Goal: Information Seeking & Learning: Learn about a topic

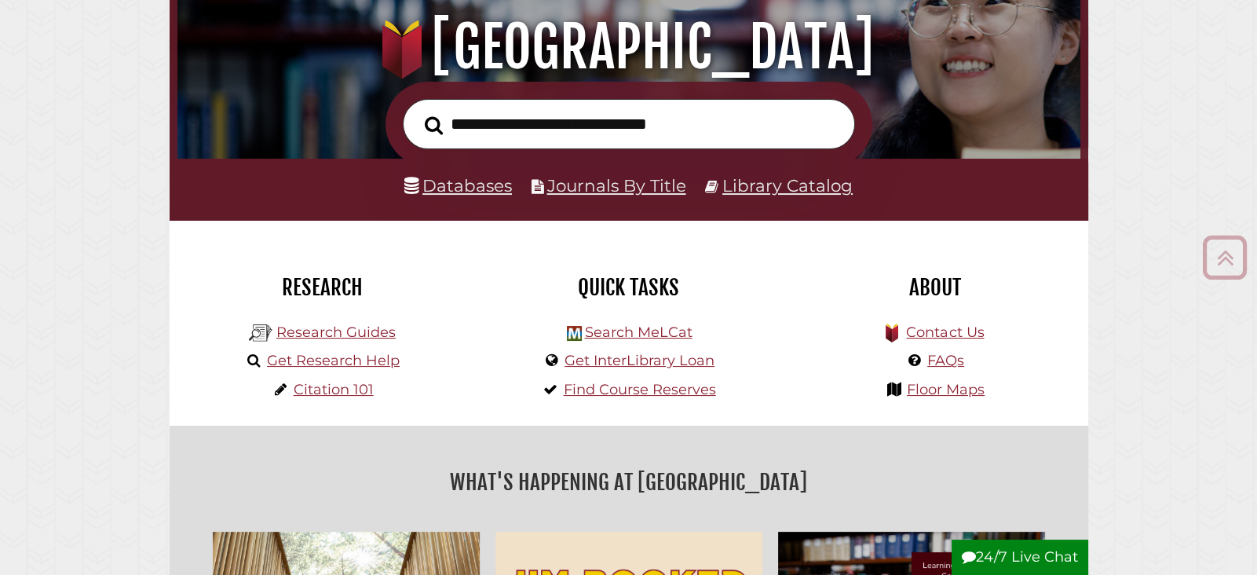
scroll to position [199, 0]
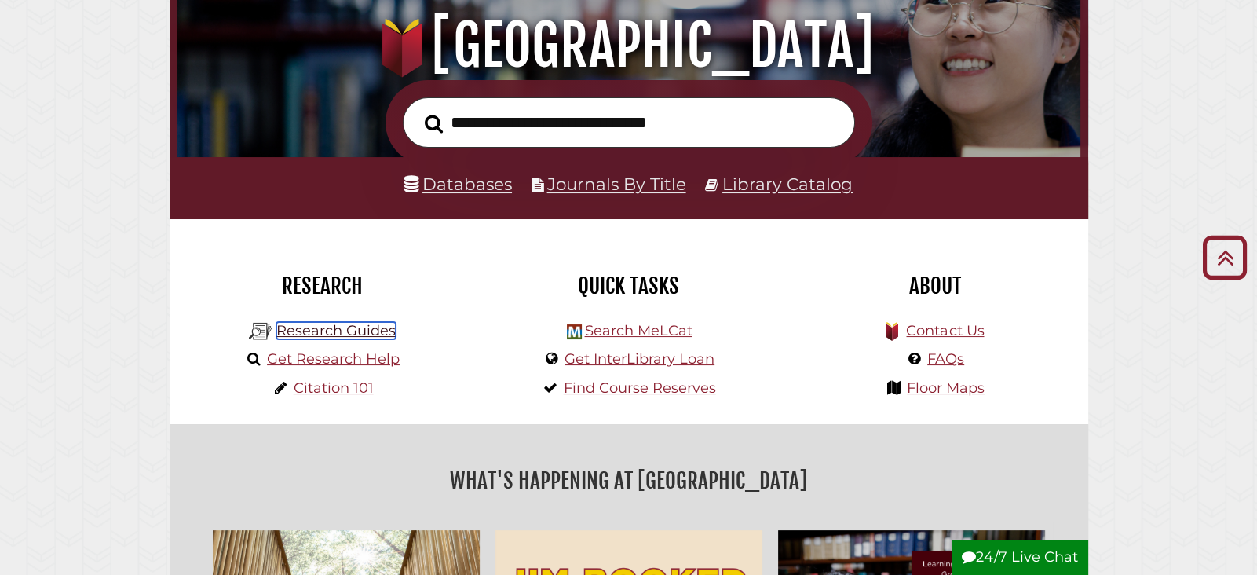
click at [351, 335] on link "Research Guides" at bounding box center [335, 330] width 119 height 17
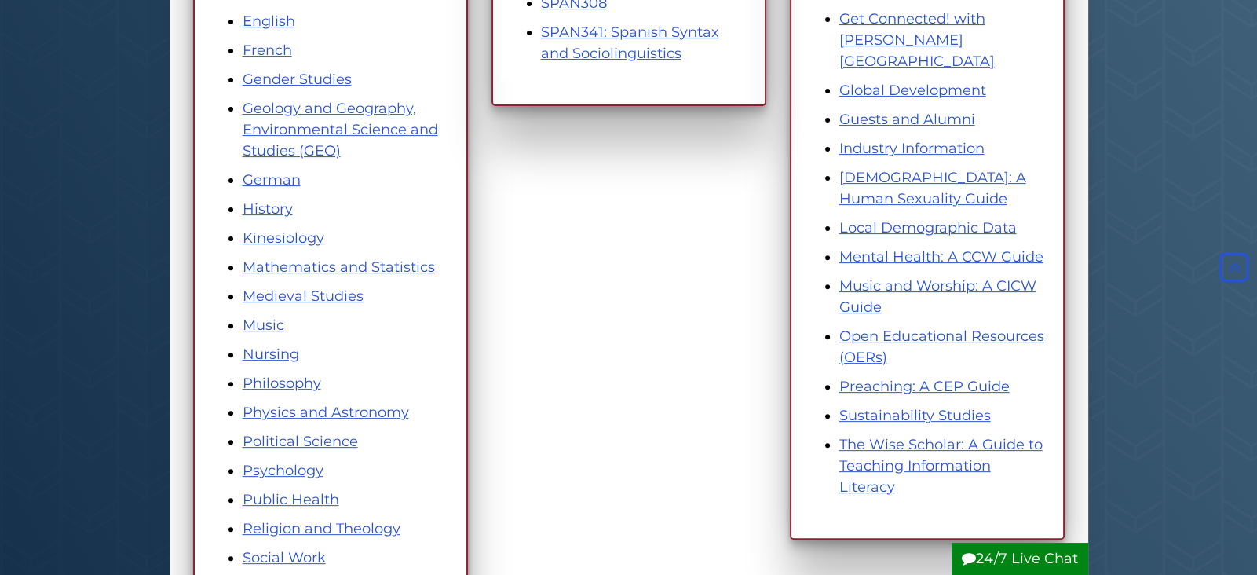
scroll to position [692, 0]
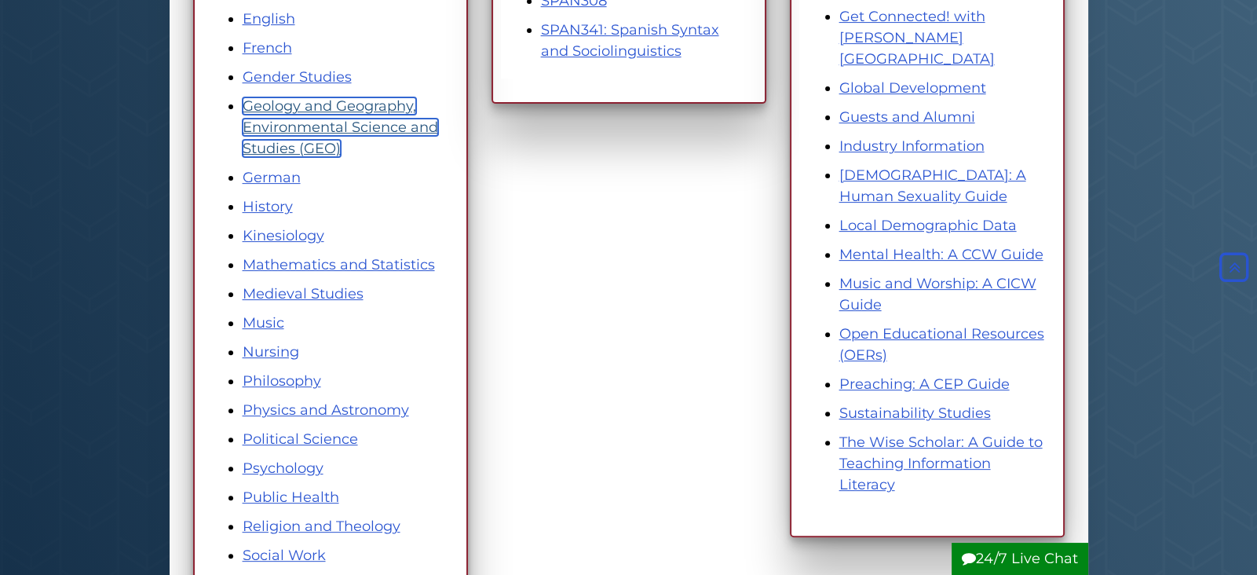
click at [363, 124] on link "Geology and Geography, Environmental Science and Studies (GEO)" at bounding box center [340, 127] width 195 height 60
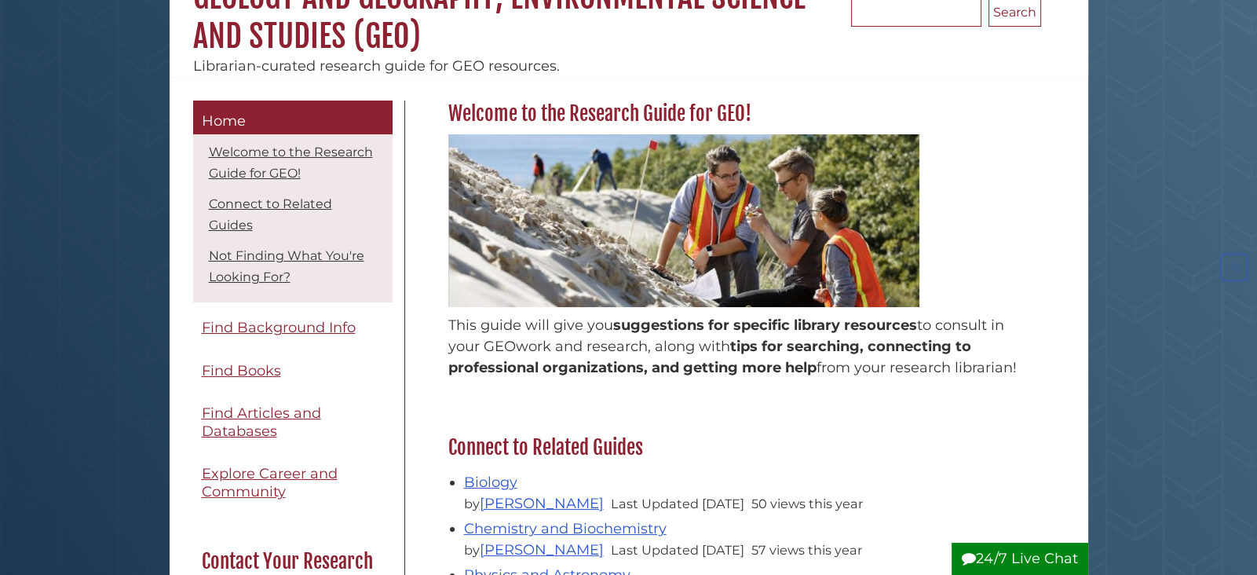
scroll to position [184, 0]
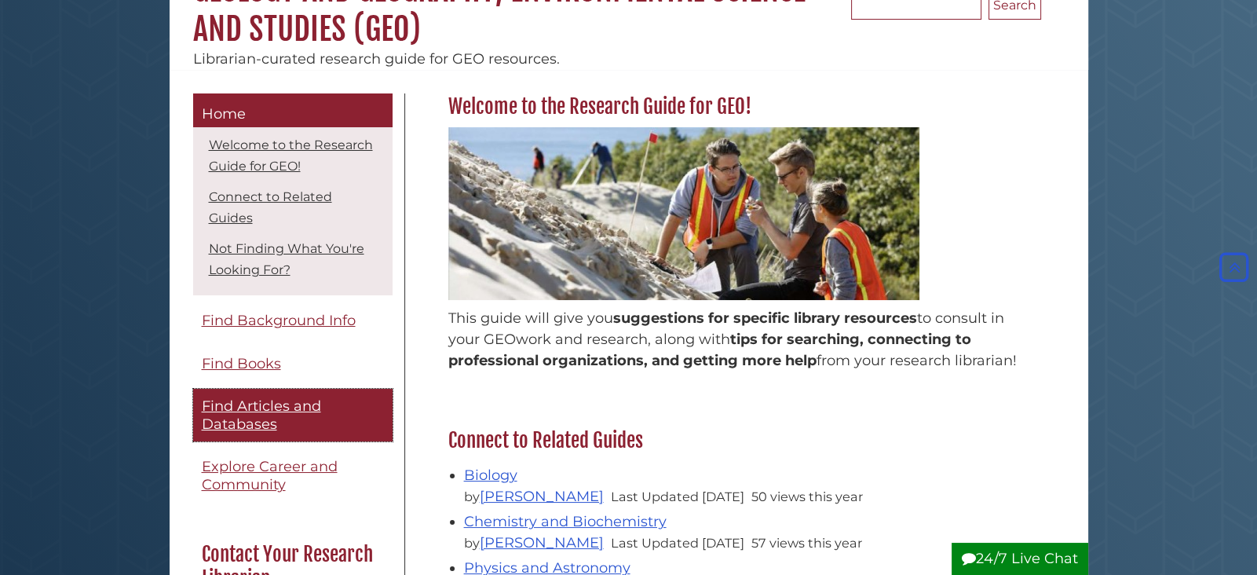
click at [271, 397] on span "Find Articles and Databases" at bounding box center [261, 414] width 119 height 35
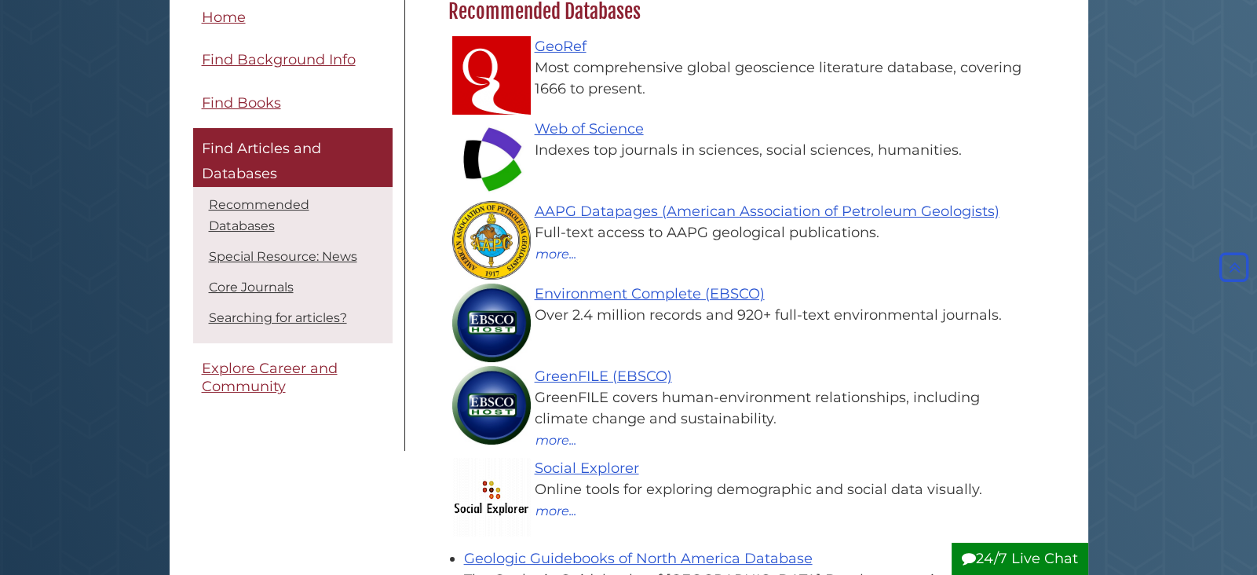
scroll to position [277, 0]
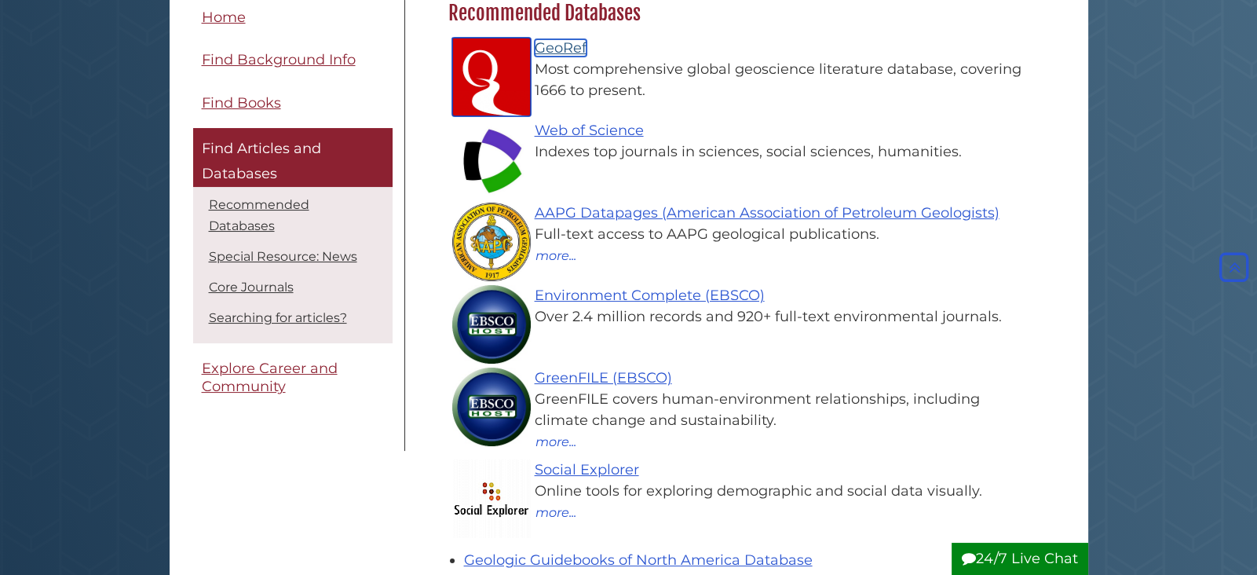
click at [564, 44] on link "GeoRef" at bounding box center [561, 47] width 52 height 17
